Goal: Task Accomplishment & Management: Manage account settings

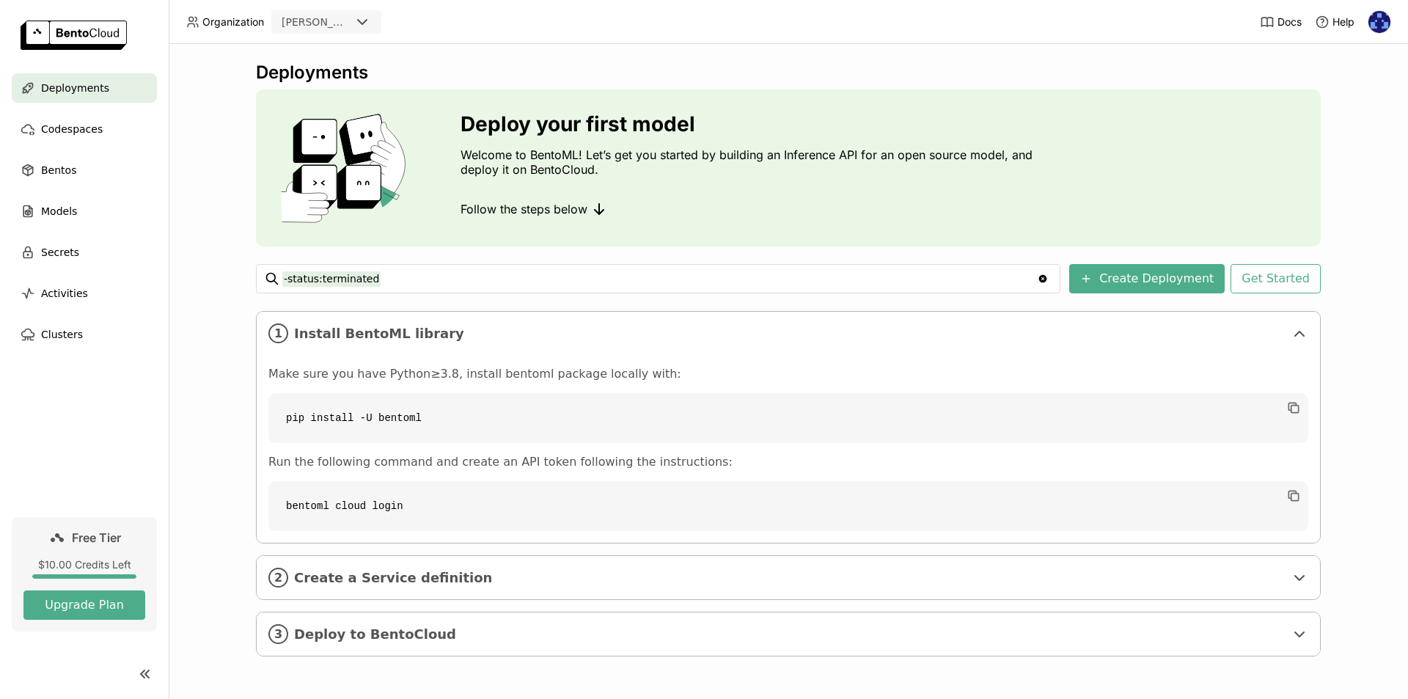
click at [364, 32] on div at bounding box center [366, 22] width 26 height 21
click at [1379, 25] on img at bounding box center [1379, 22] width 22 height 22
click at [1351, 122] on span "Settings" at bounding box center [1351, 117] width 37 height 13
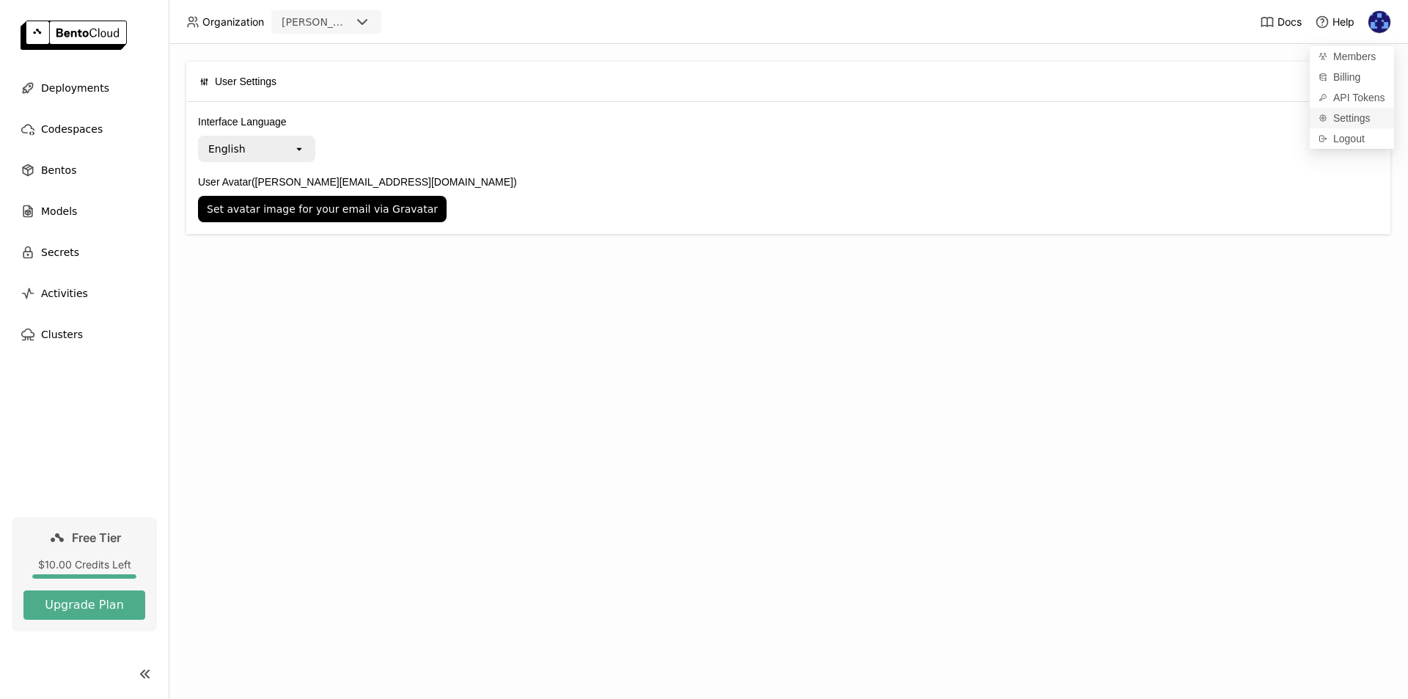
click at [1355, 119] on span "Settings" at bounding box center [1351, 117] width 37 height 13
click at [1346, 23] on span "Help" at bounding box center [1343, 21] width 22 height 13
click at [1289, 52] on link "Support" at bounding box center [1307, 52] width 98 height 21
click at [1376, 23] on img at bounding box center [1379, 22] width 22 height 22
click at [1365, 54] on span "Members" at bounding box center [1354, 56] width 43 height 13
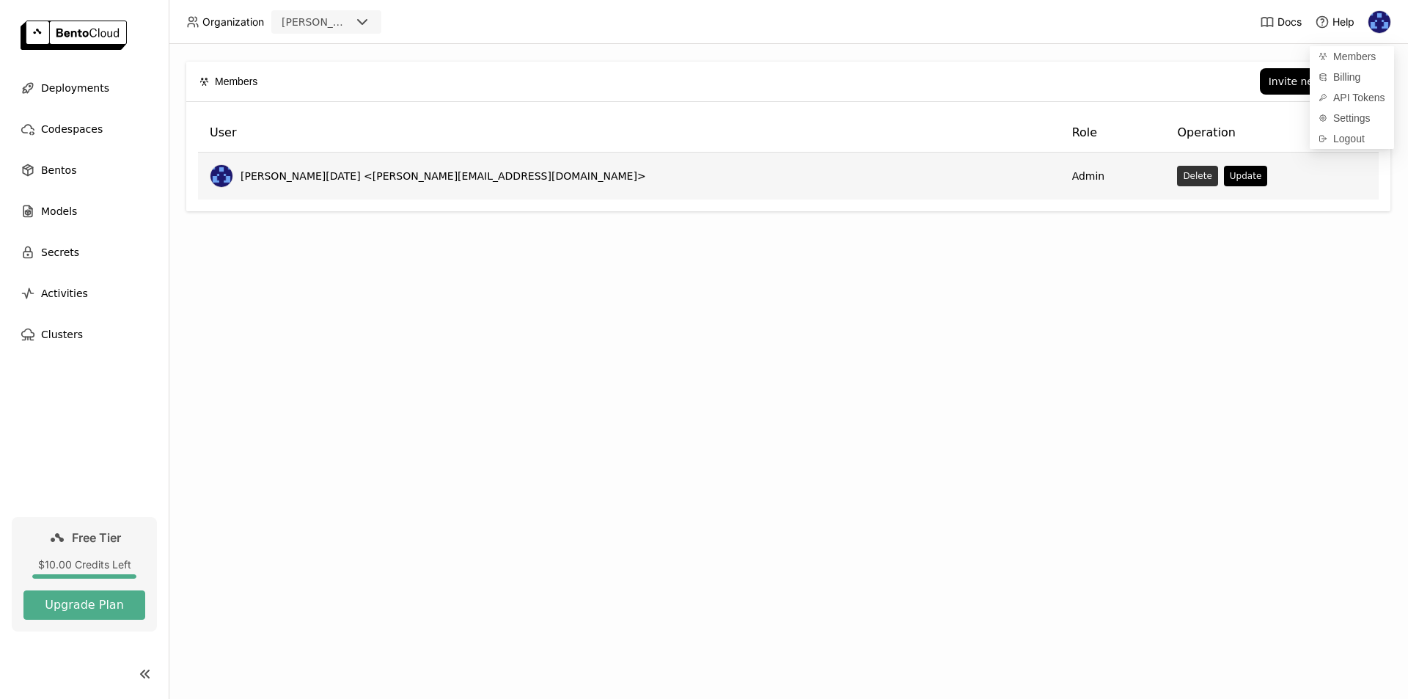
click at [1177, 176] on button "Delete" at bounding box center [1197, 176] width 40 height 21
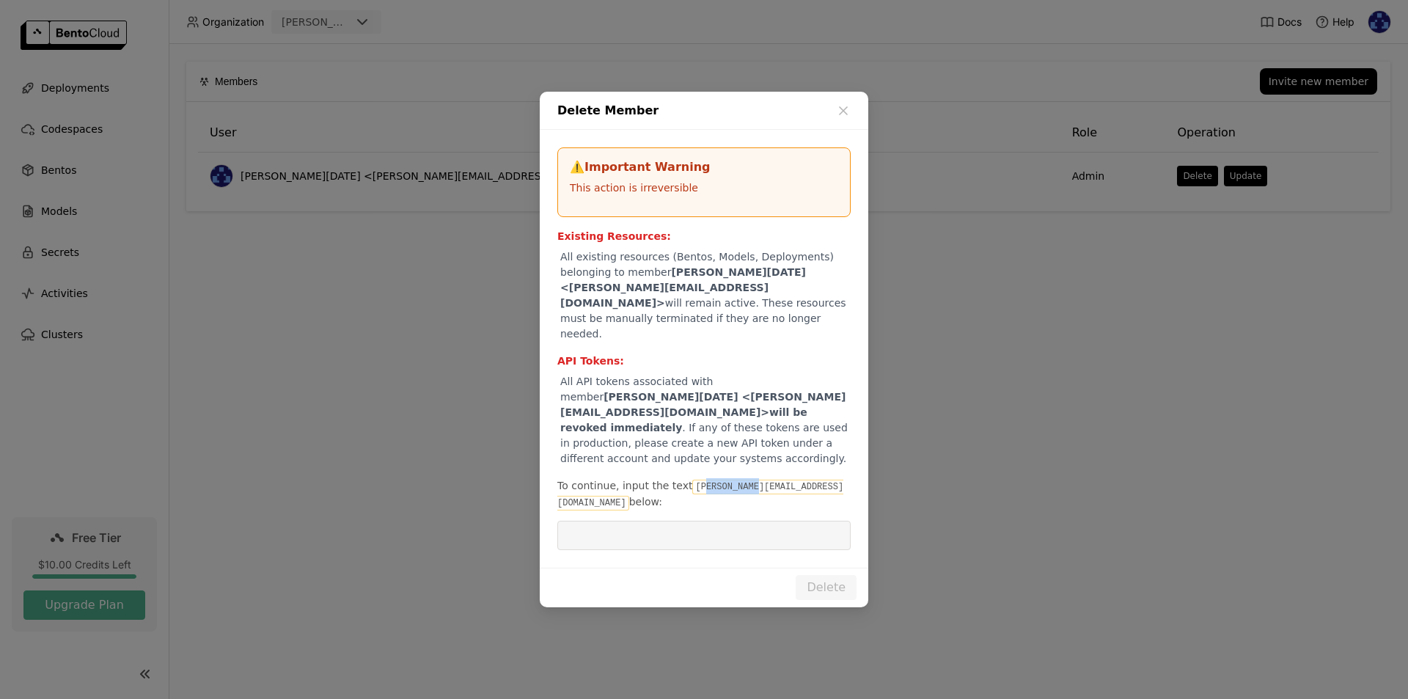
drag, startPoint x: 691, startPoint y: 466, endPoint x: 741, endPoint y: 463, distance: 50.7
click at [741, 480] on code "[PERSON_NAME][EMAIL_ADDRESS][DOMAIN_NAME]" at bounding box center [700, 495] width 286 height 31
drag, startPoint x: 682, startPoint y: 464, endPoint x: 805, endPoint y: 461, distance: 123.2
click at [805, 480] on code "[PERSON_NAME][EMAIL_ADDRESS][DOMAIN_NAME]" at bounding box center [700, 495] width 286 height 31
copy code "[PERSON_NAME][EMAIL_ADDRESS][DOMAIN_NAME]"
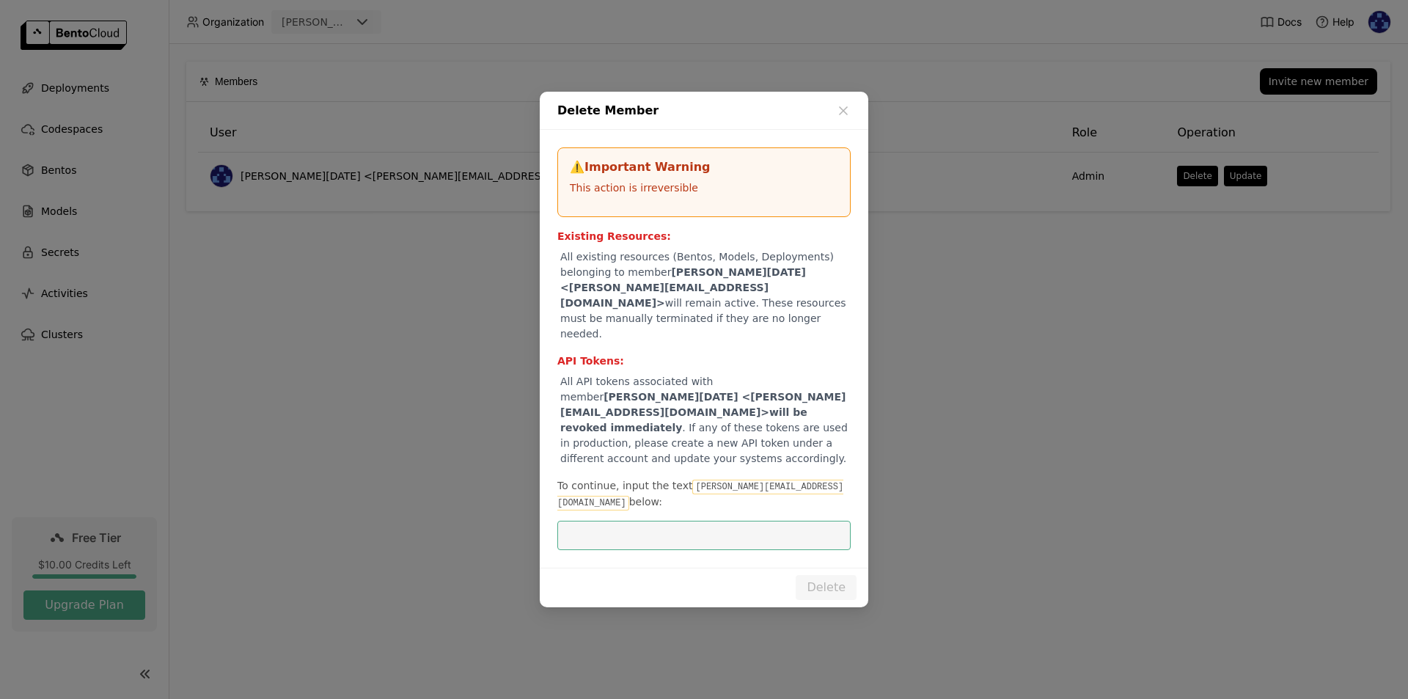
click at [654, 521] on input "dialog" at bounding box center [704, 535] width 276 height 28
paste input "[PERSON_NAME][EMAIL_ADDRESS][DOMAIN_NAME]"
type input "[PERSON_NAME][EMAIL_ADDRESS][DOMAIN_NAME]"
click at [815, 575] on button "Delete" at bounding box center [826, 587] width 61 height 25
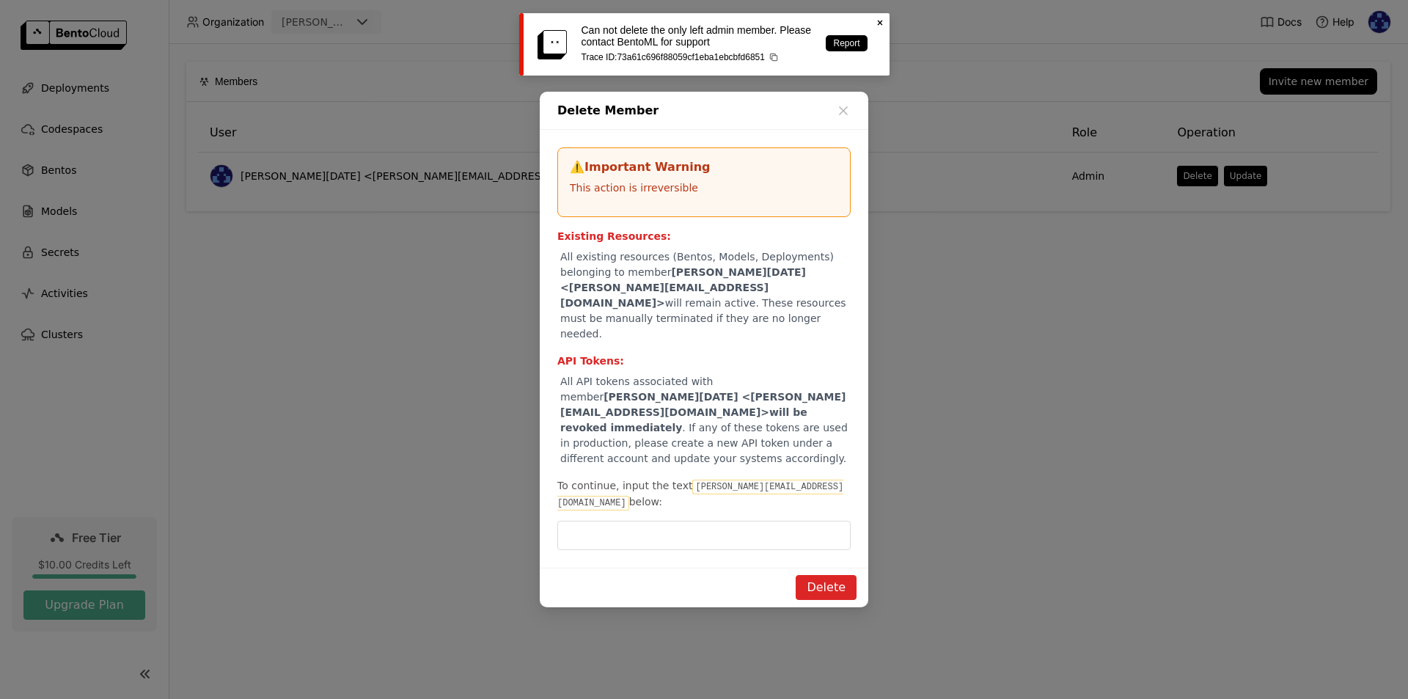
click at [1192, 516] on div "Delete Member ⚠️ Important Warning This action is irreversible Existing Resourc…" at bounding box center [704, 349] width 1408 height 699
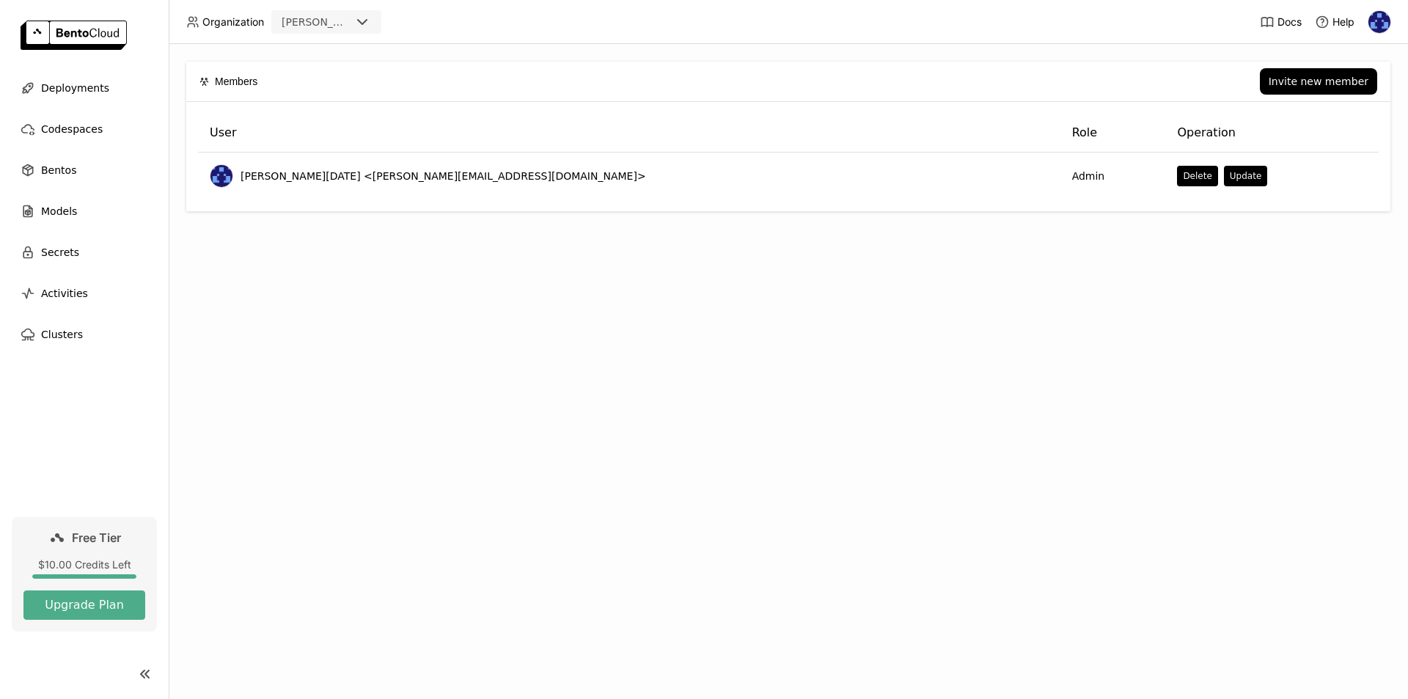
click at [253, 19] on span "Organization" at bounding box center [233, 21] width 62 height 13
